Goal: Information Seeking & Learning: Learn about a topic

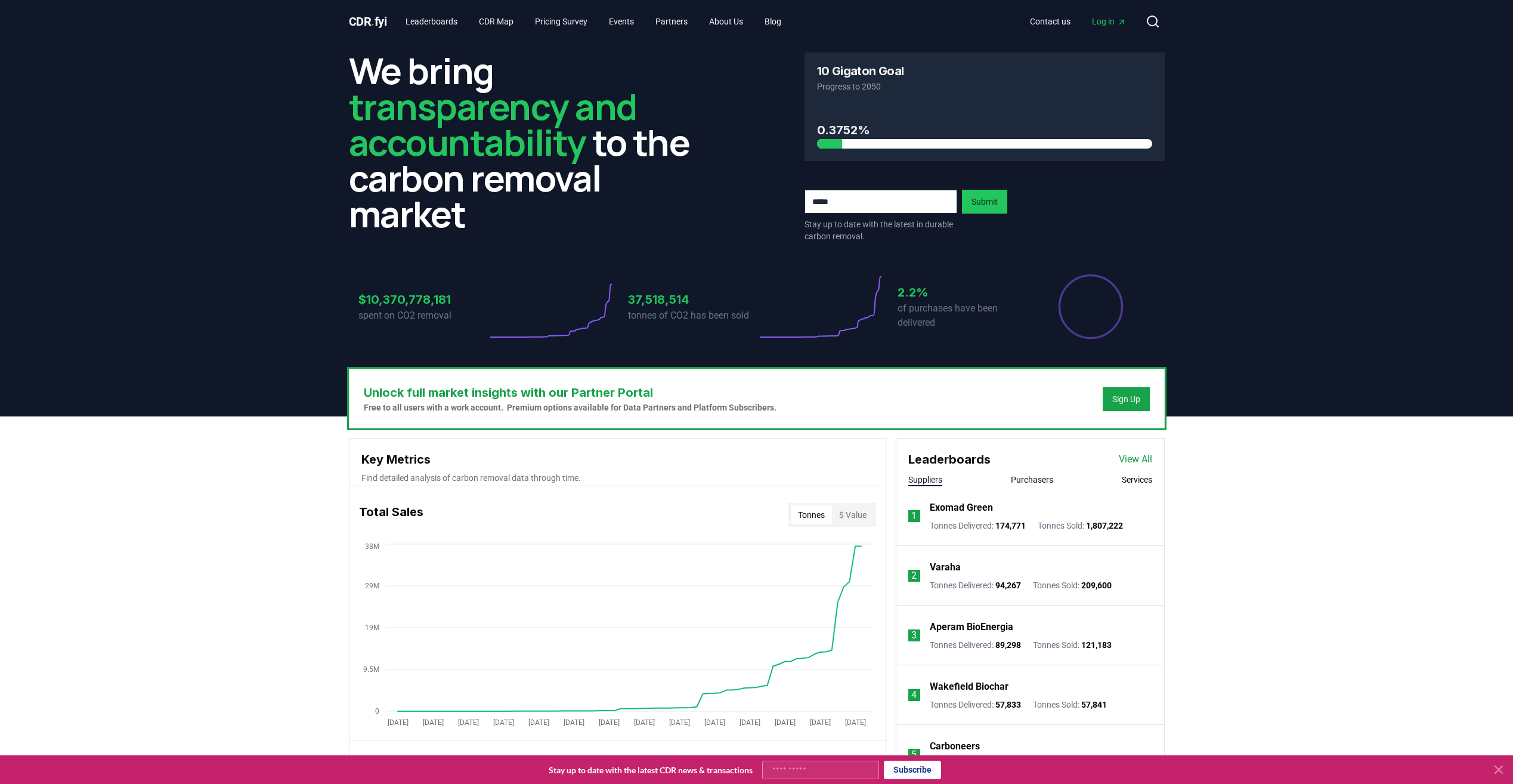
click at [701, 18] on span "Log in" at bounding box center [1110, 21] width 35 height 12
click at [701, 460] on link "View All" at bounding box center [1135, 459] width 33 height 15
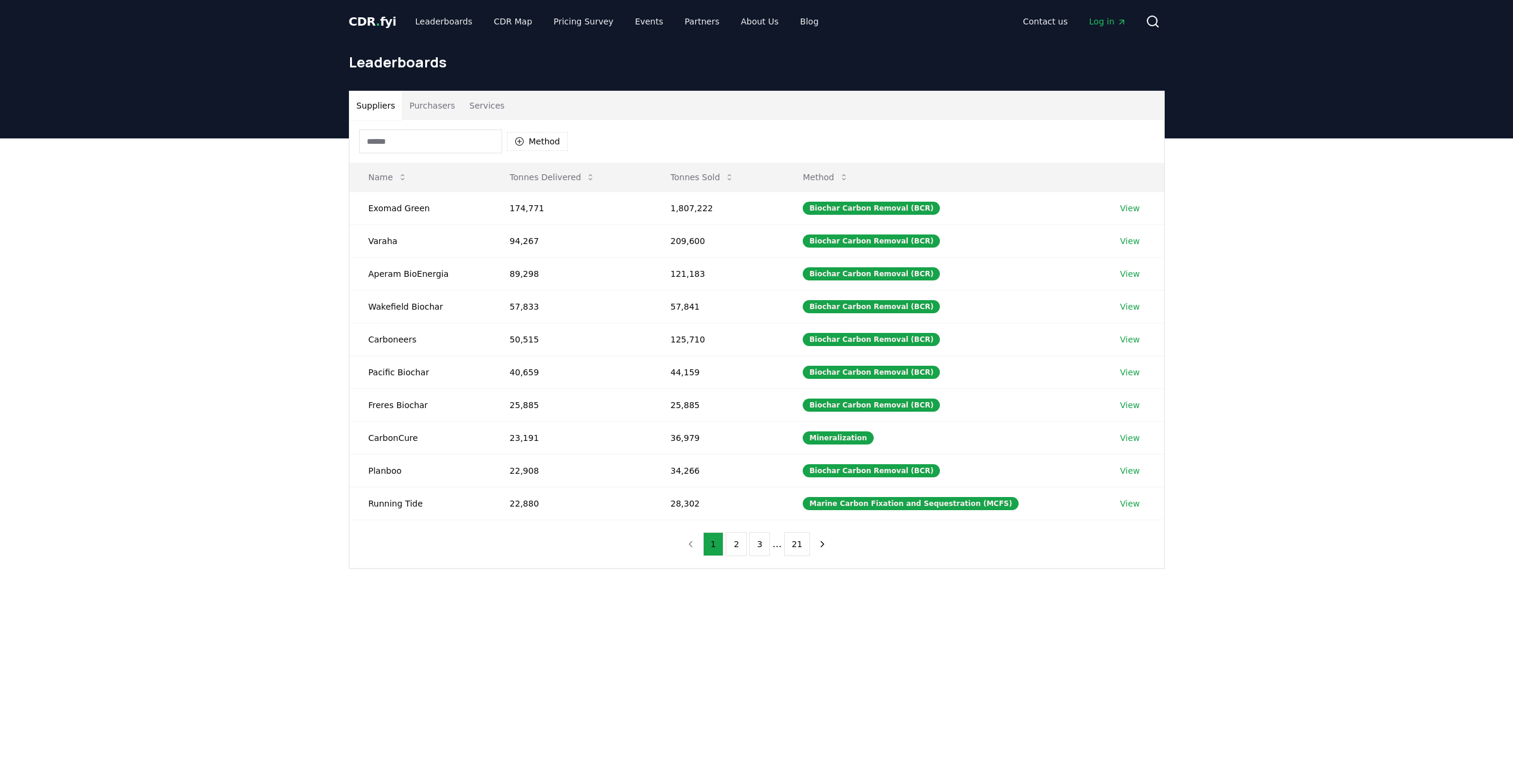
click at [429, 108] on button "Purchasers" at bounding box center [432, 105] width 61 height 28
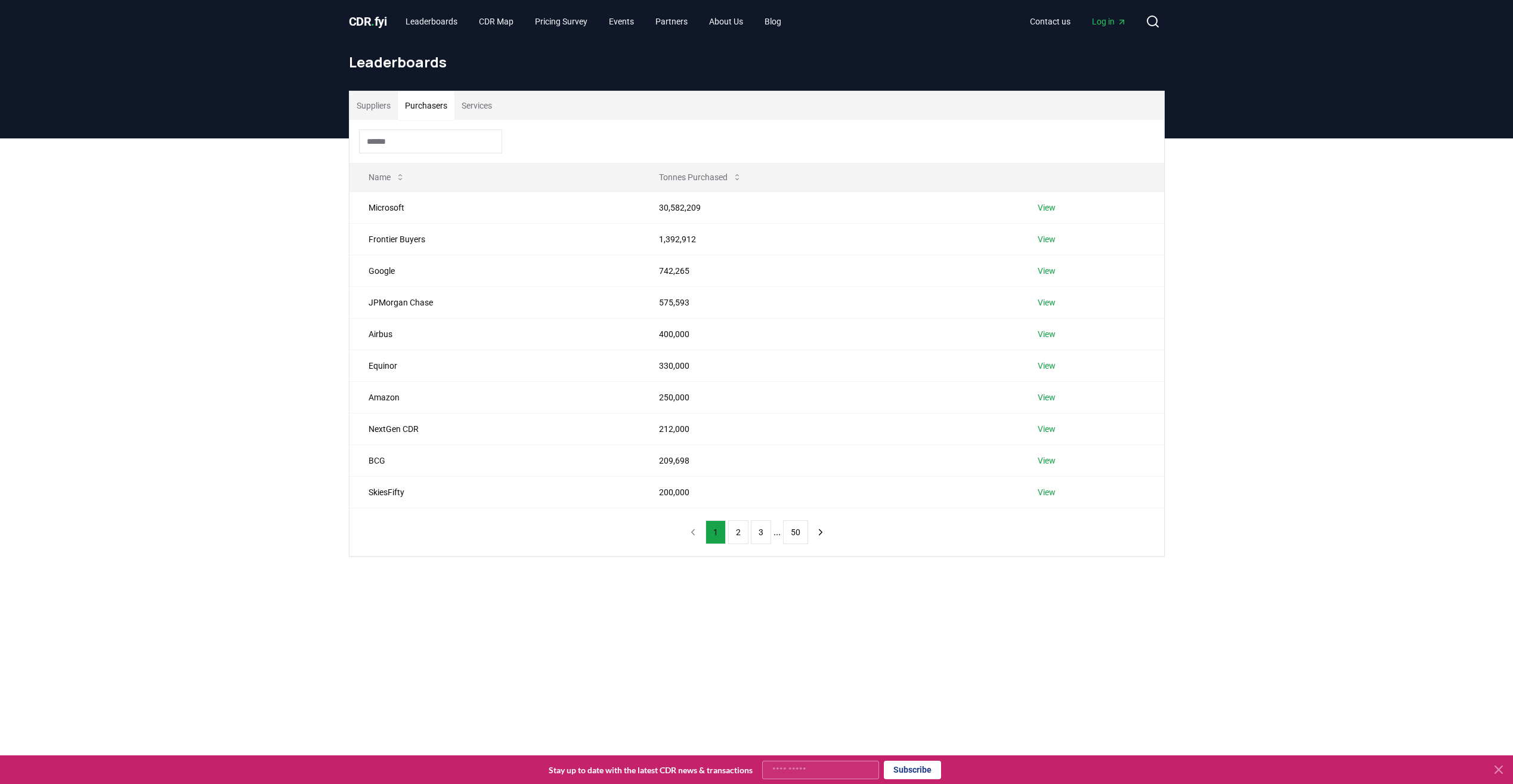
click at [369, 109] on button "Suppliers" at bounding box center [373, 105] width 49 height 28
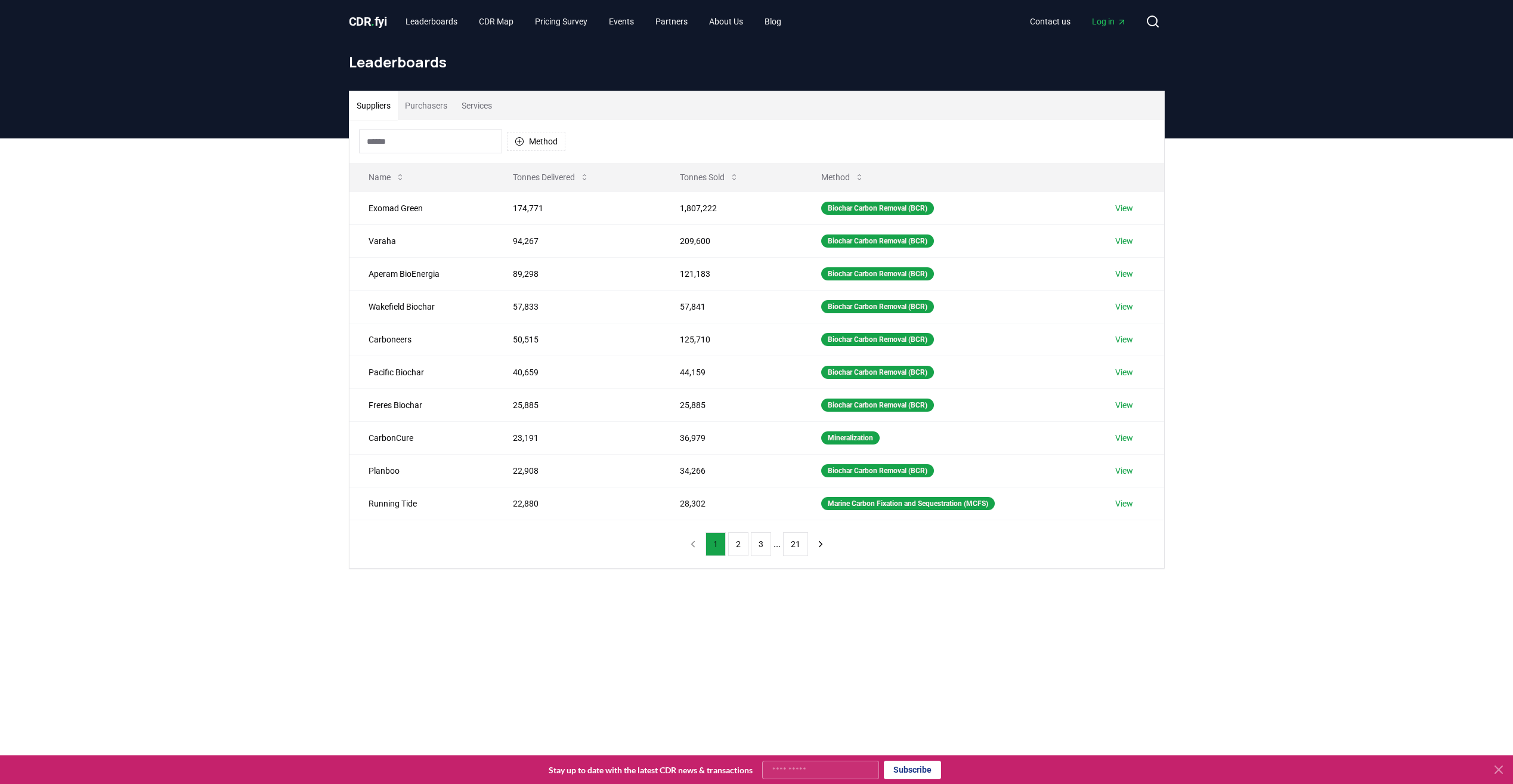
click at [433, 107] on button "Purchasers" at bounding box center [426, 105] width 57 height 28
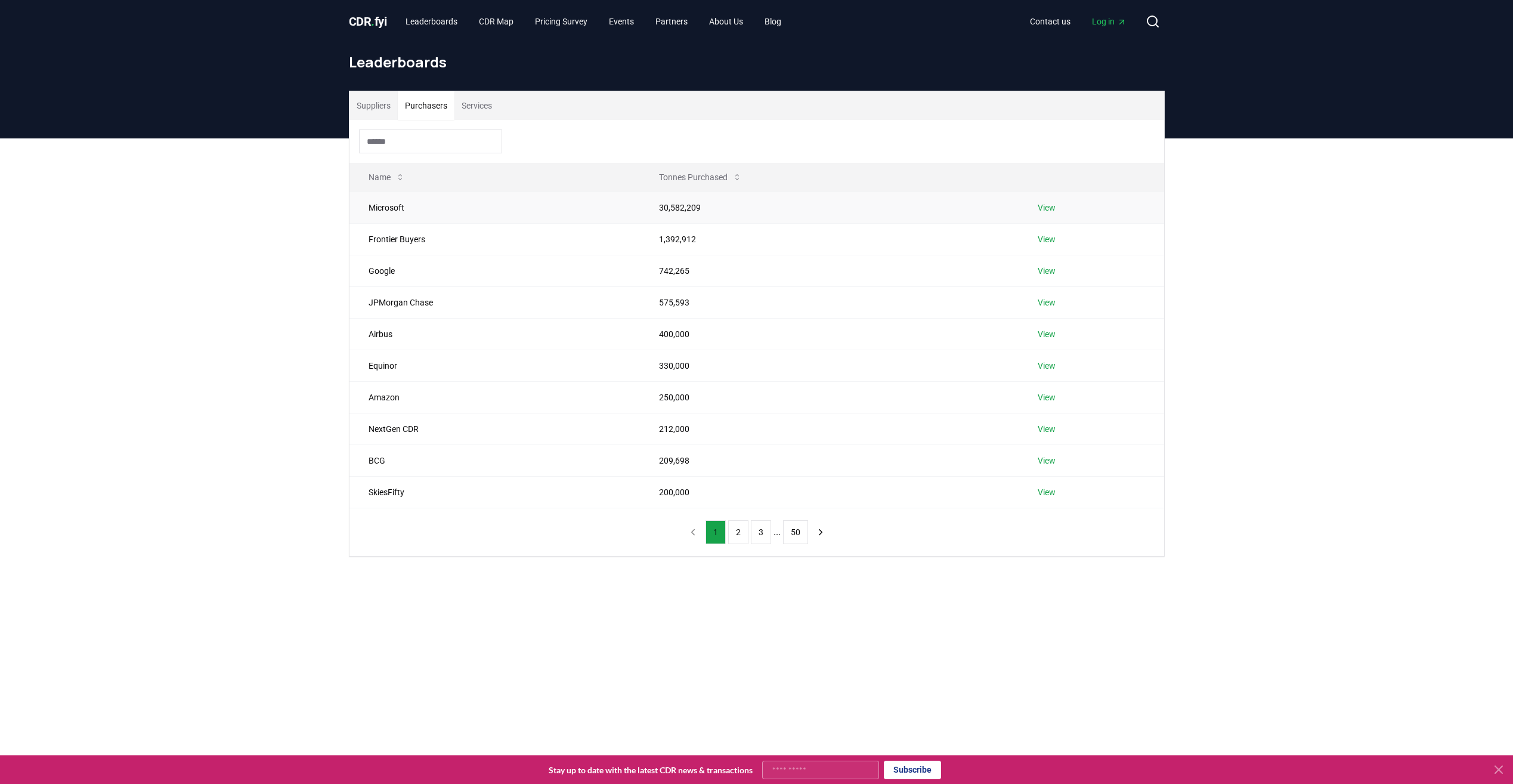
click at [408, 215] on td "Microsoft" at bounding box center [494, 207] width 291 height 31
click at [1053, 211] on link "View" at bounding box center [1047, 207] width 18 height 12
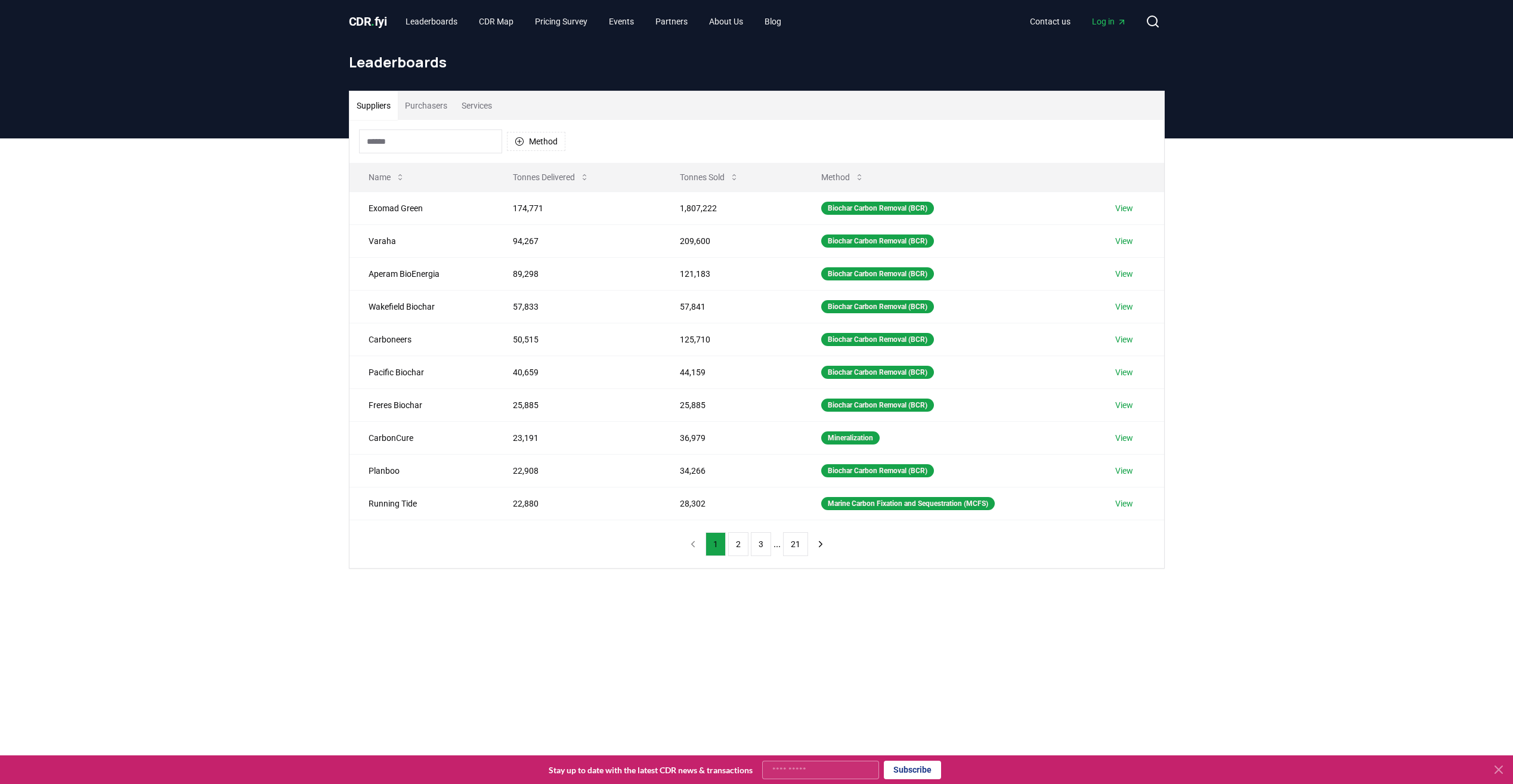
click at [419, 106] on button "Purchasers" at bounding box center [426, 105] width 57 height 28
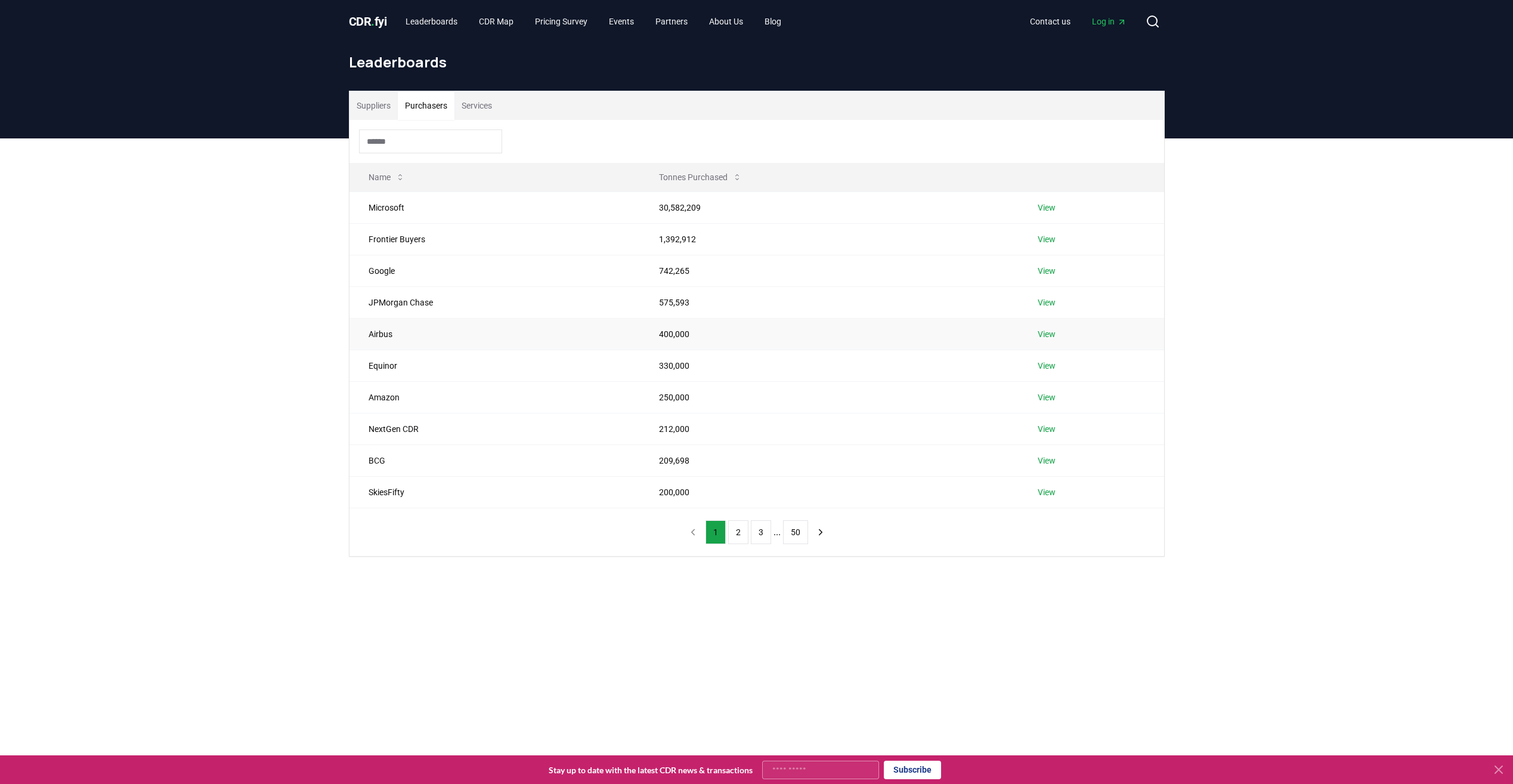
click at [1042, 336] on link "View" at bounding box center [1047, 334] width 18 height 12
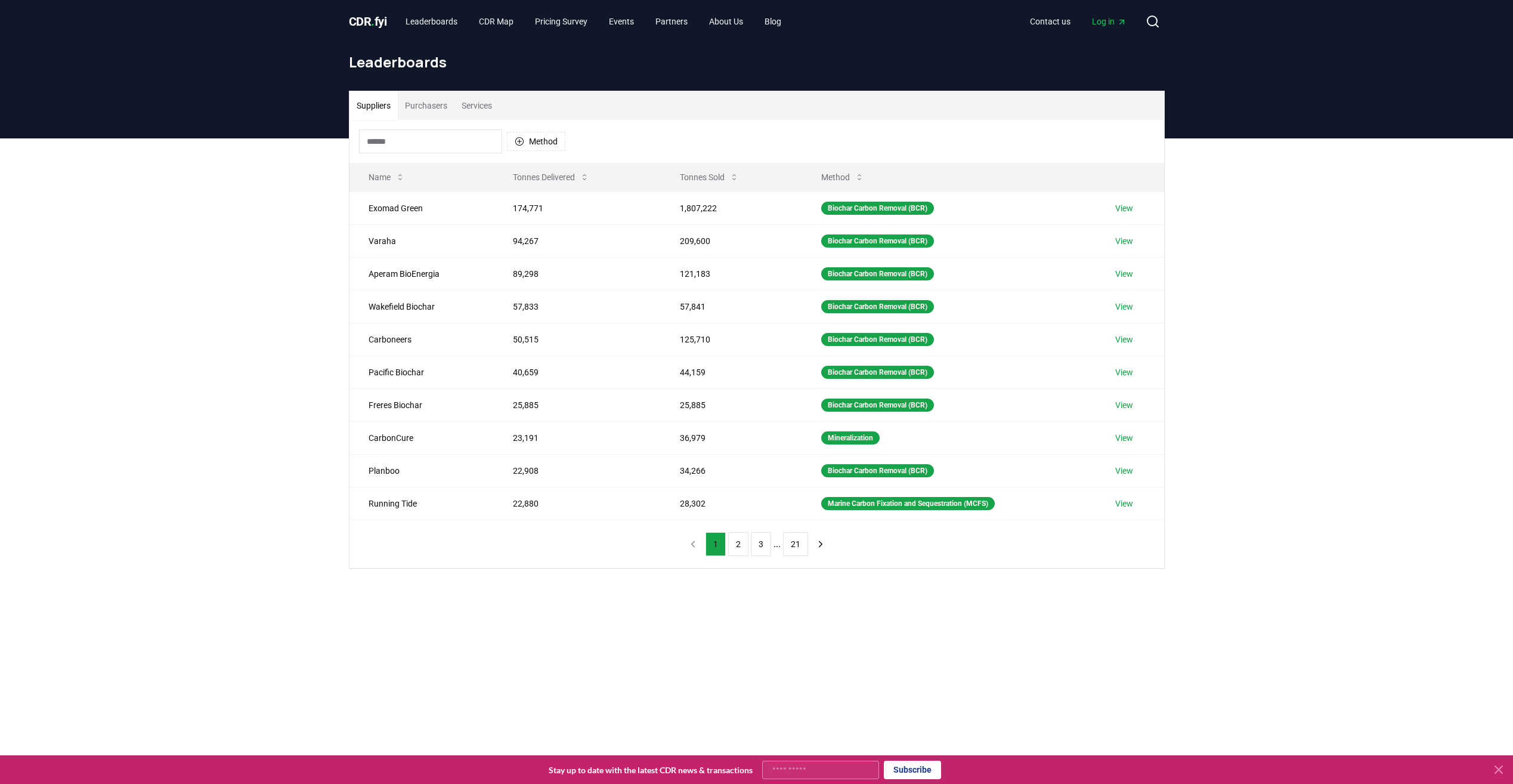
click at [427, 104] on button "Purchasers" at bounding box center [426, 105] width 57 height 28
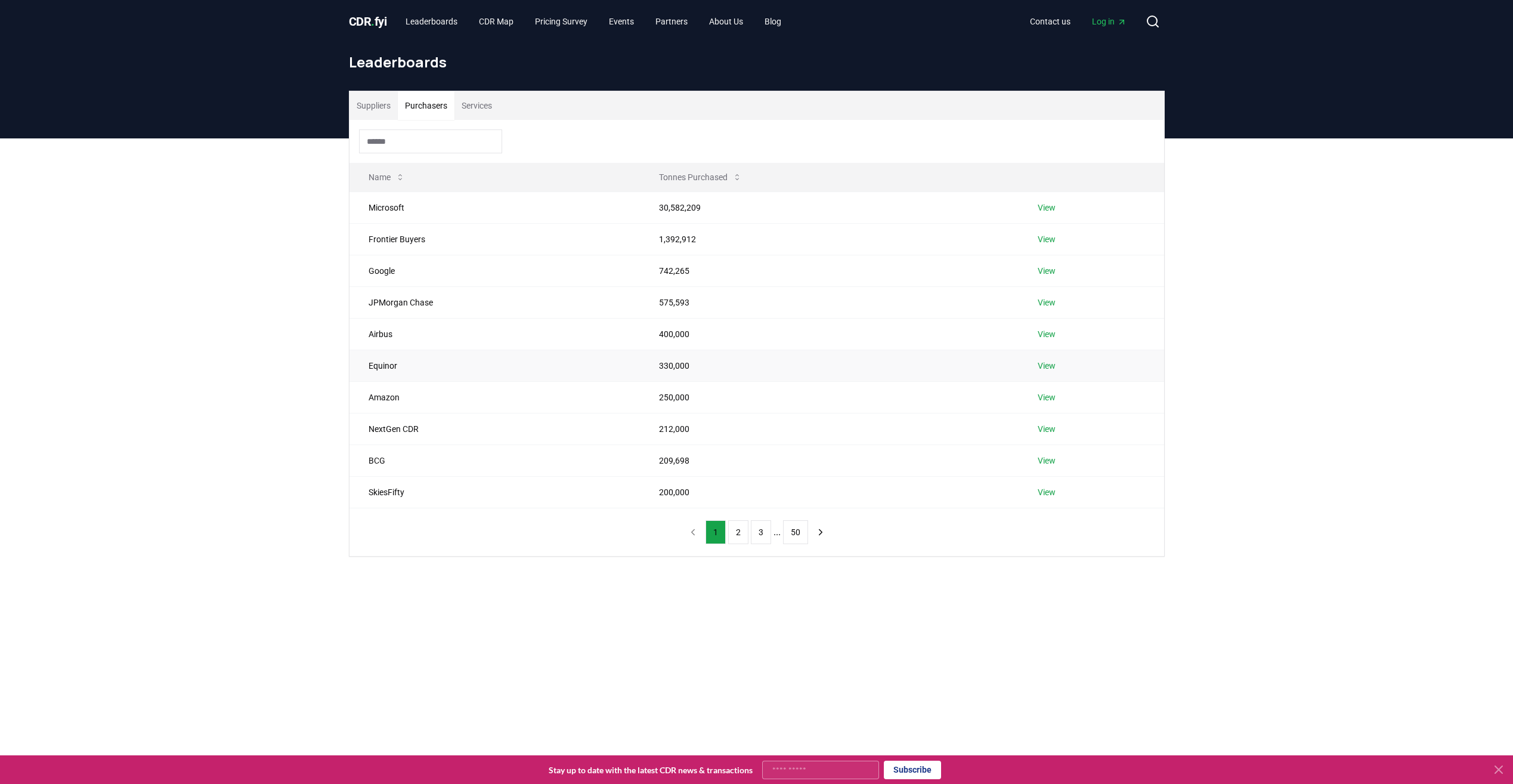
click at [1035, 367] on td "View" at bounding box center [1091, 365] width 146 height 31
click at [1047, 366] on link "View" at bounding box center [1047, 365] width 18 height 12
